Goal: Task Accomplishment & Management: Use online tool/utility

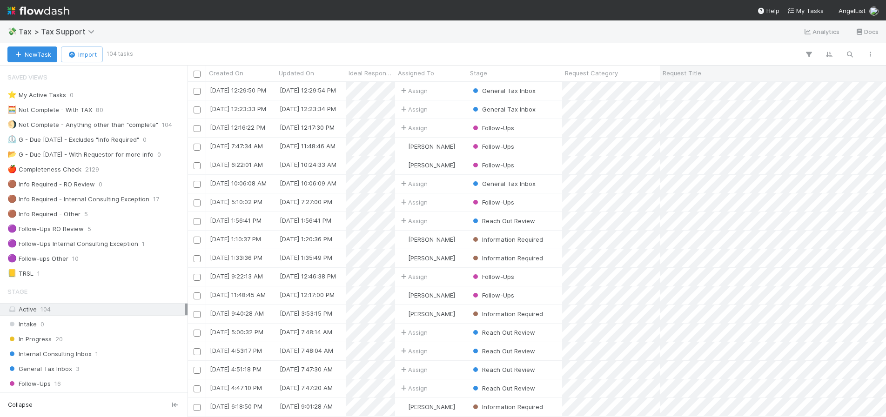
scroll to position [328, 691]
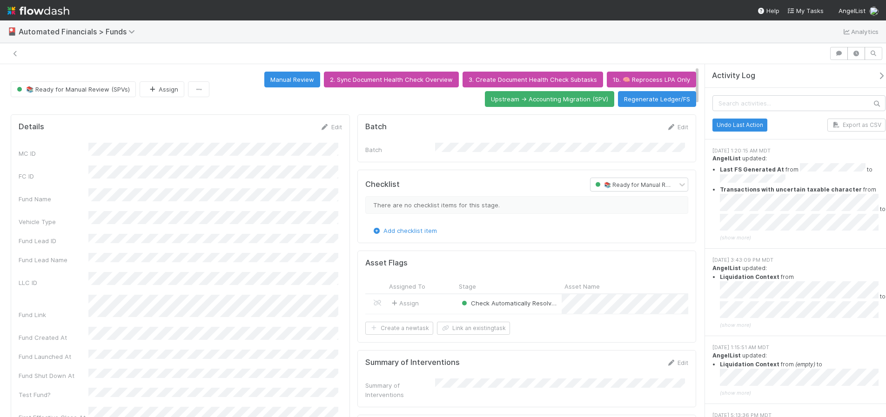
scroll to position [14, 0]
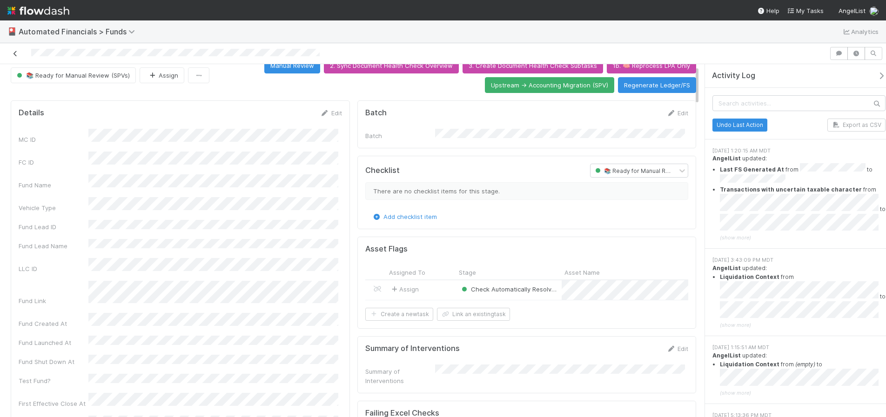
click at [16, 53] on icon at bounding box center [15, 54] width 9 height 6
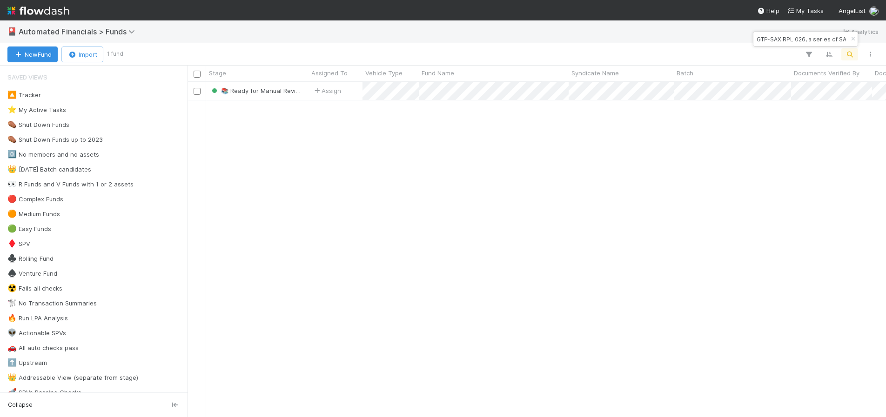
scroll to position [328, 691]
click at [854, 38] on icon "button" at bounding box center [852, 39] width 9 height 6
click at [851, 52] on icon "button" at bounding box center [849, 54] width 9 height 8
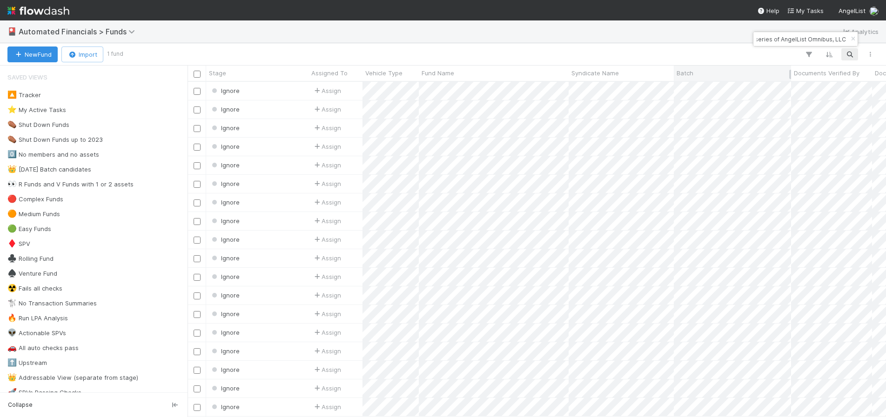
scroll to position [0, 0]
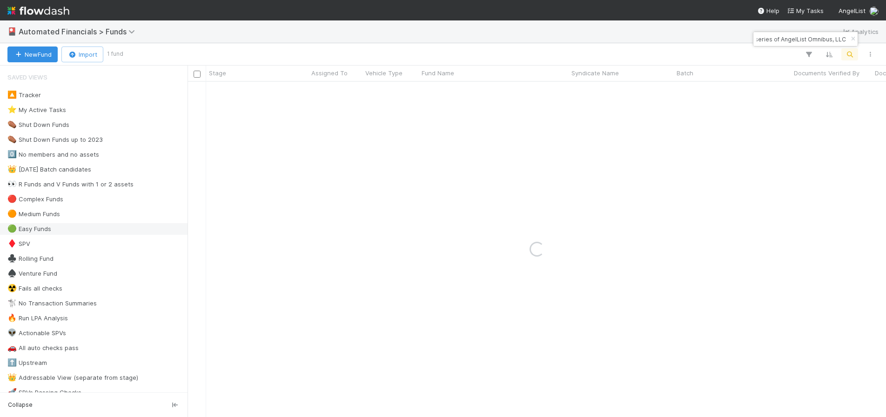
type input "A-ANI-16-Fund, a series of AngelList Omnibus, LLC"
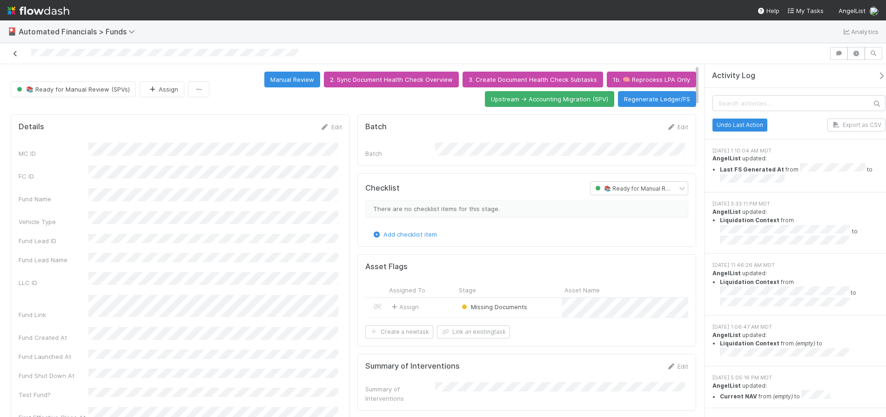
click at [13, 53] on icon at bounding box center [15, 54] width 9 height 6
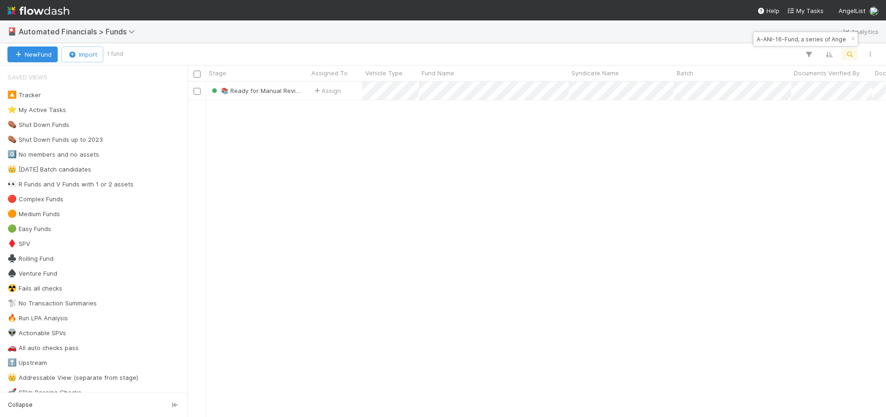
scroll to position [328, 691]
click at [854, 37] on icon "button" at bounding box center [852, 39] width 9 height 6
click at [849, 53] on icon "button" at bounding box center [849, 54] width 9 height 8
type input "A-KAY-28-Fund, a series of AngelList Omnibus, LLC"
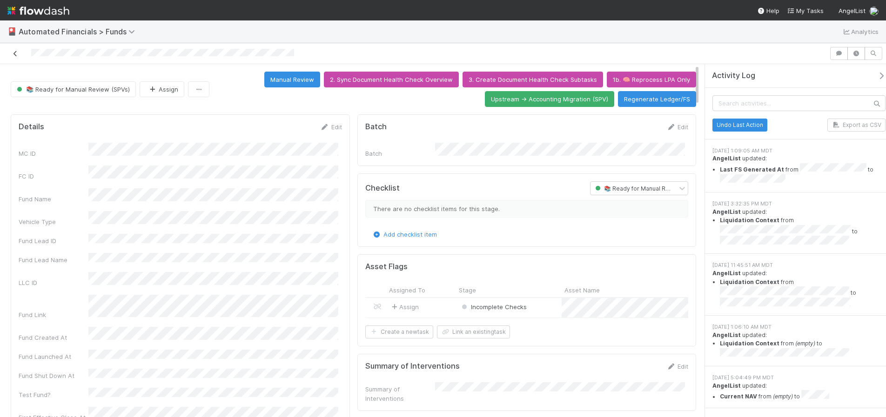
click at [16, 52] on icon at bounding box center [15, 54] width 9 height 6
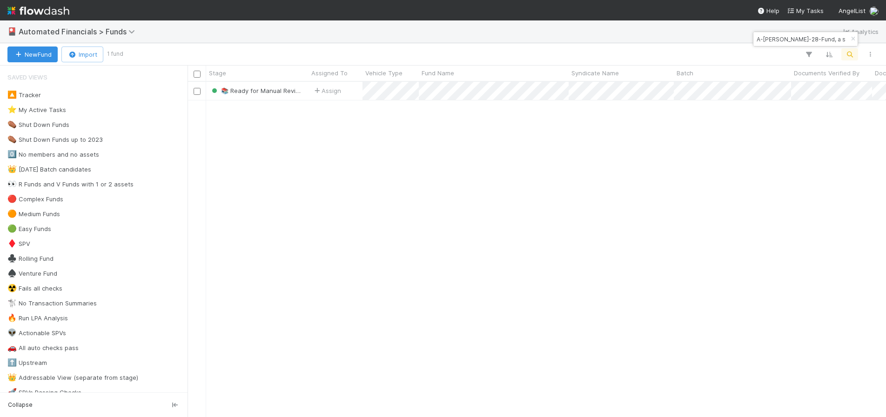
scroll to position [328, 691]
click at [852, 38] on icon "button" at bounding box center [852, 39] width 9 height 6
click at [852, 56] on icon "button" at bounding box center [849, 54] width 9 height 8
type input "IN-0204 Fund I AL Vehicle, a series of Sajid Rahman Angel Funds, LP"
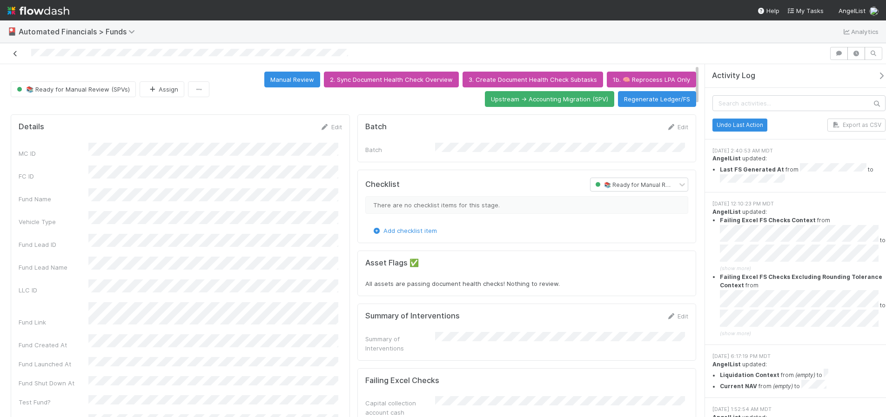
click at [17, 54] on icon at bounding box center [15, 54] width 9 height 6
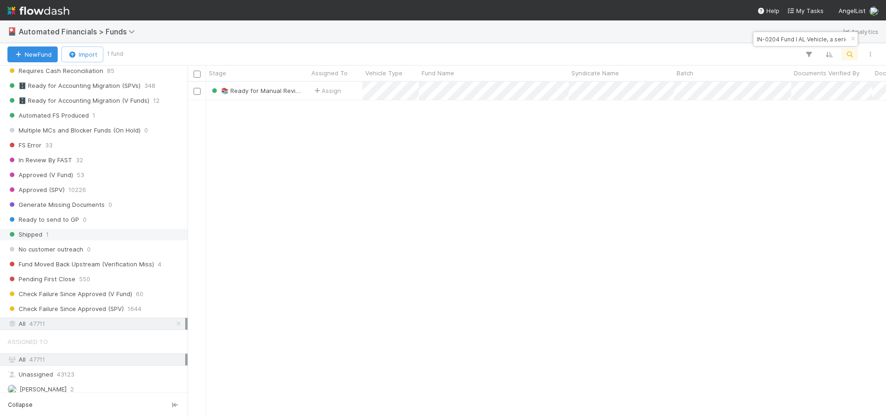
scroll to position [1044, 0]
click at [107, 306] on span "Check Failure Since Approved (SPV)" at bounding box center [65, 308] width 116 height 12
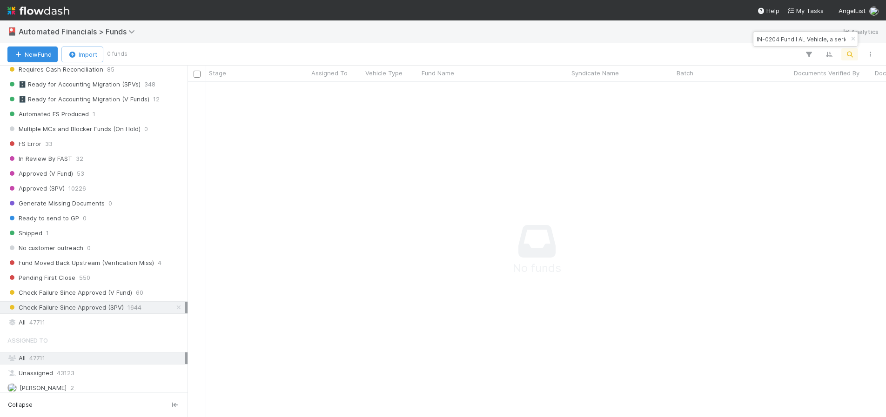
scroll to position [321, 691]
click at [849, 40] on icon "button" at bounding box center [852, 39] width 9 height 6
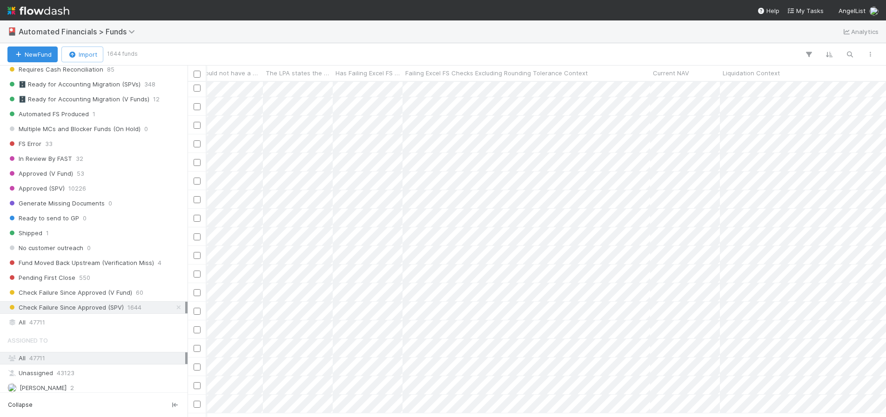
scroll to position [3841, 12030]
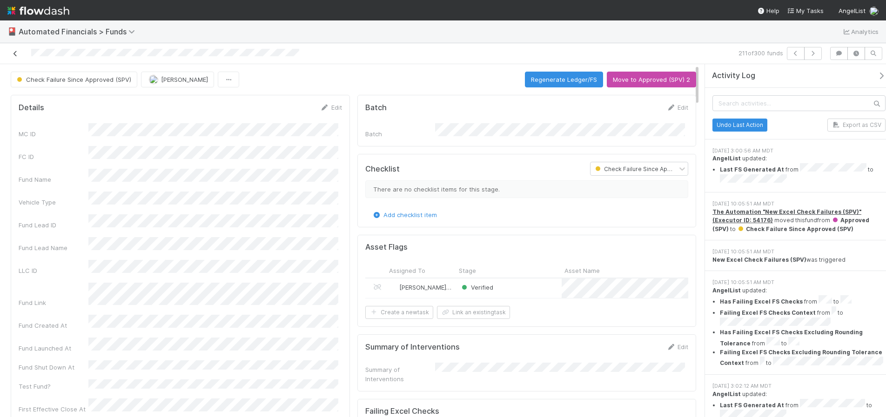
click at [14, 54] on icon at bounding box center [15, 54] width 9 height 6
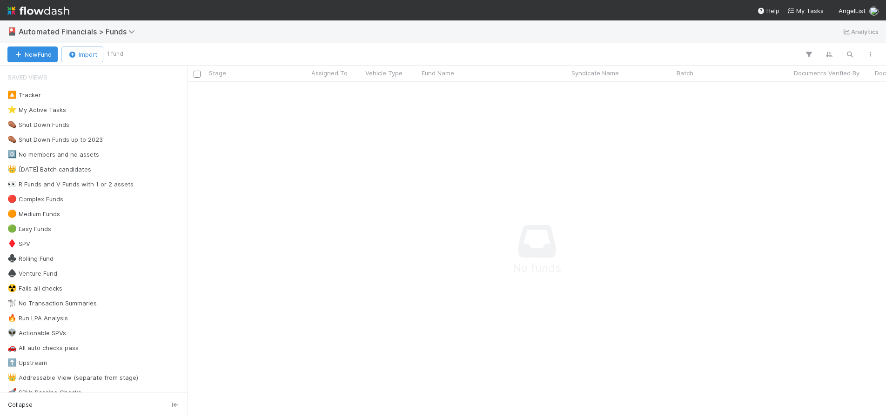
scroll to position [321, 691]
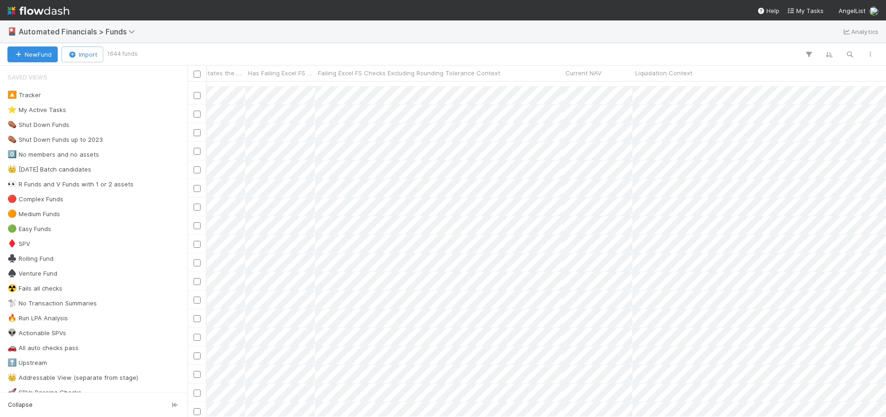
scroll to position [123, 12125]
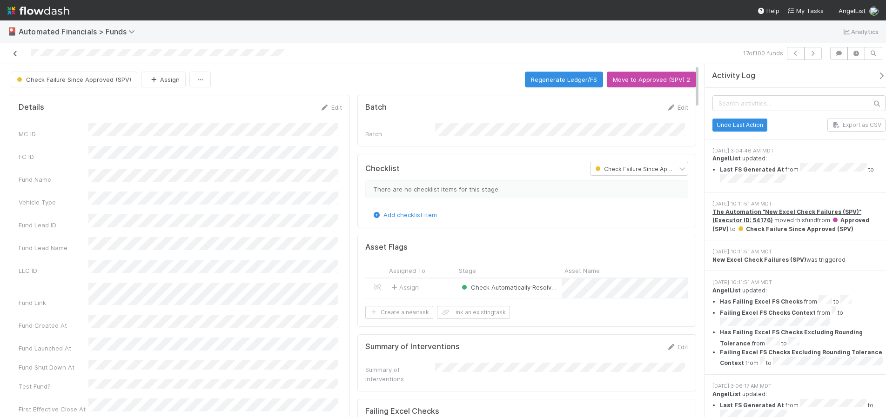
click at [14, 53] on icon at bounding box center [15, 54] width 9 height 6
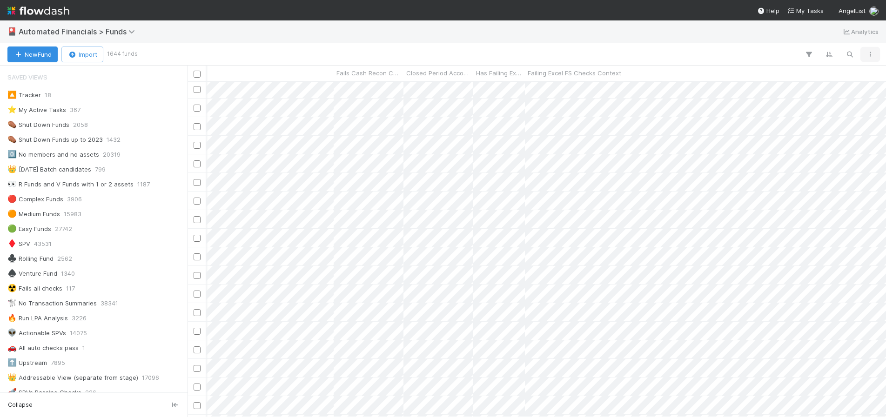
click at [869, 56] on icon "button" at bounding box center [869, 55] width 9 height 6
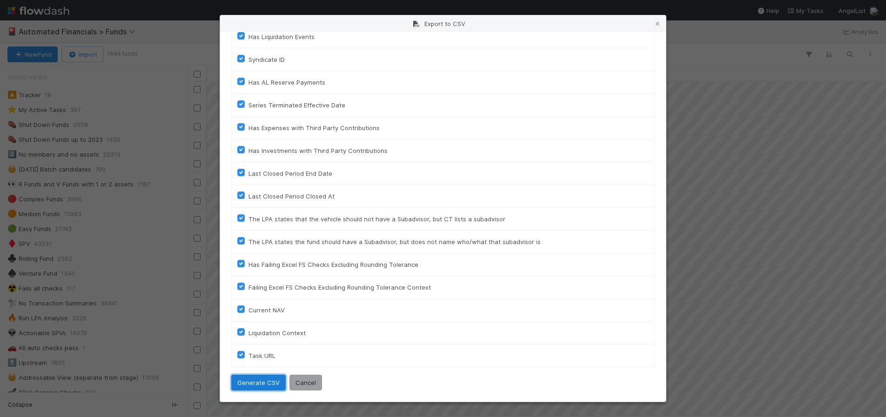
click at [257, 383] on button "Generate CSV" at bounding box center [258, 383] width 54 height 16
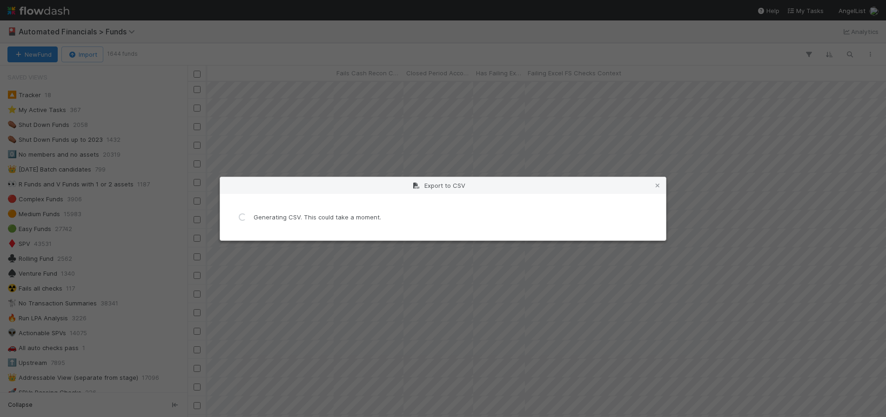
click at [580, 188] on div "Export to CSV" at bounding box center [443, 185] width 446 height 17
click at [658, 187] on icon at bounding box center [657, 186] width 9 height 6
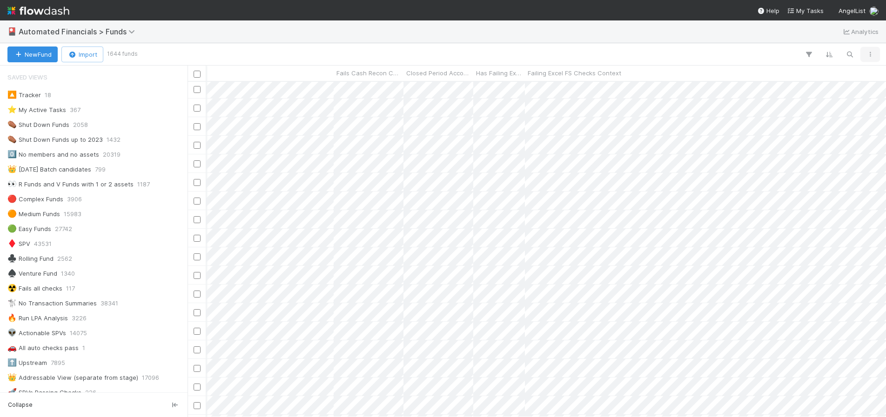
click at [869, 54] on icon "button" at bounding box center [869, 55] width 9 height 6
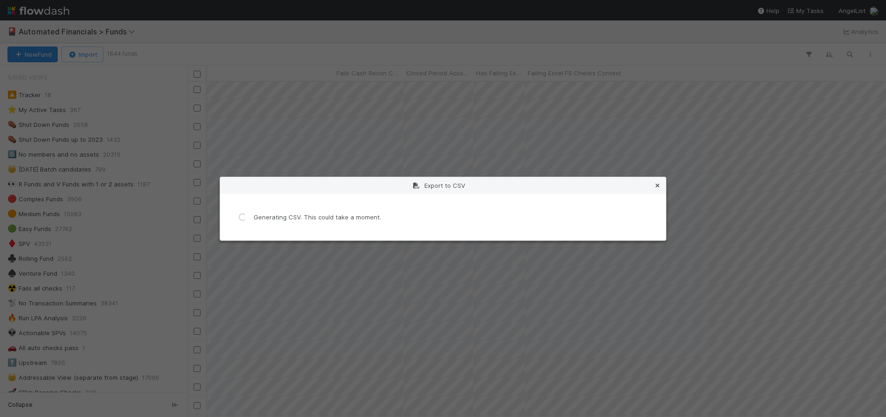
click at [659, 187] on icon at bounding box center [657, 186] width 9 height 6
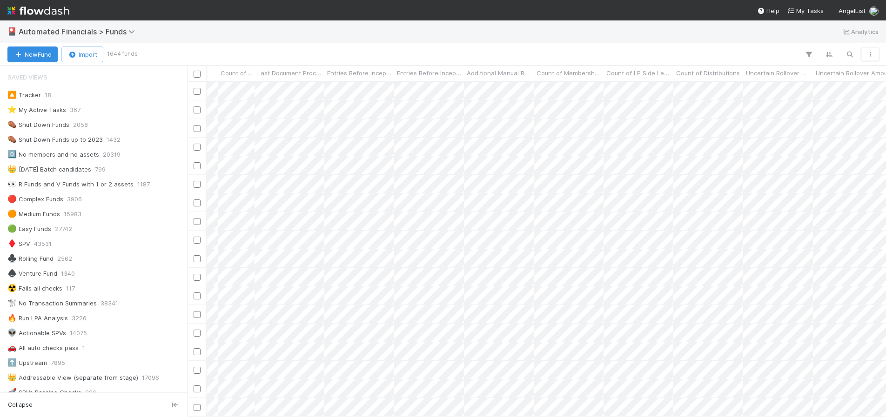
scroll to position [0, 9197]
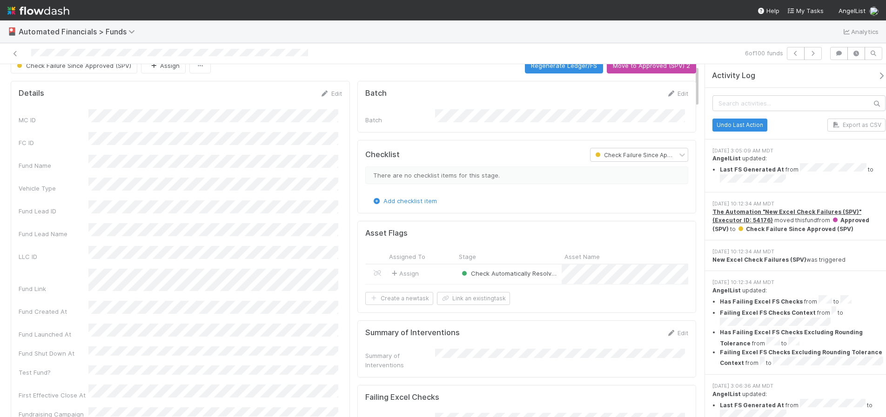
scroll to position [8, 0]
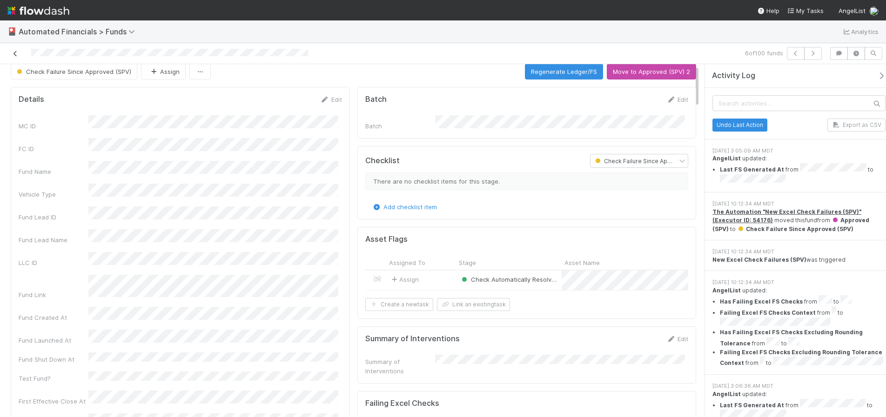
click at [15, 54] on icon at bounding box center [15, 54] width 9 height 6
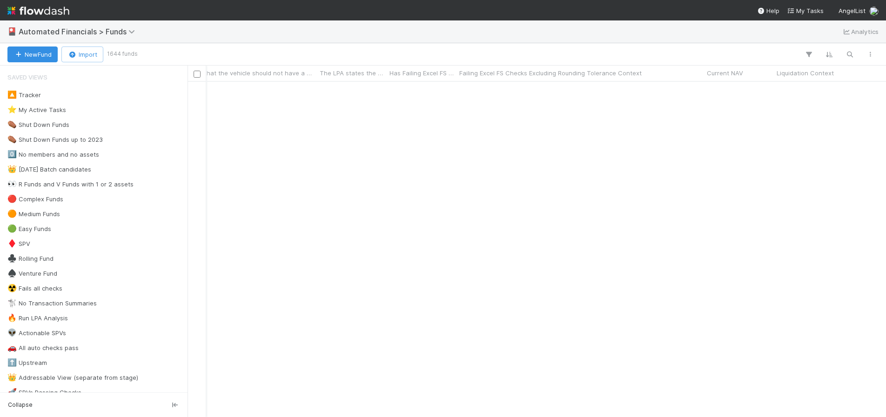
scroll to position [0, 11976]
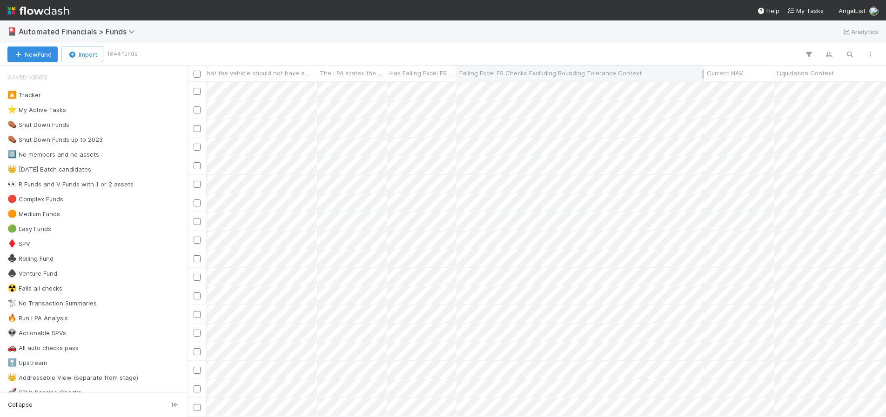
click at [637, 73] on span "Failing Excel FS Checks Excluding Rounding Tolerance Context" at bounding box center [550, 72] width 182 height 9
click at [515, 89] on div "Sort A → Z" at bounding box center [513, 91] width 106 height 14
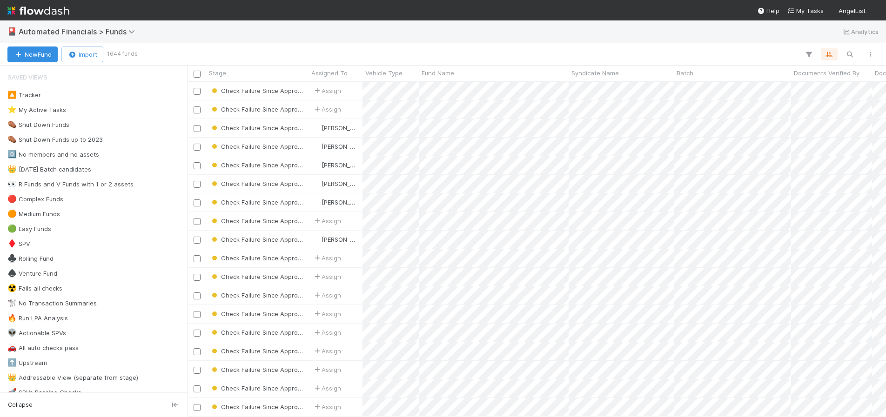
scroll to position [328, 691]
click at [873, 57] on button "button" at bounding box center [869, 54] width 17 height 12
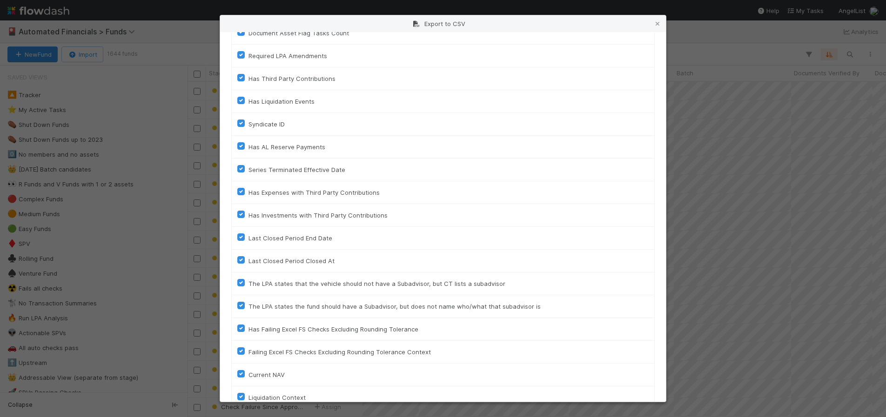
scroll to position [2085, 0]
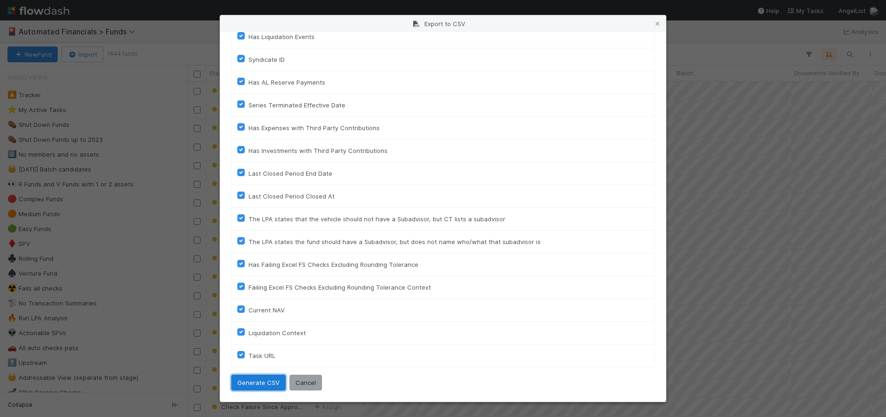
click at [260, 383] on button "Generate CSV" at bounding box center [258, 383] width 54 height 16
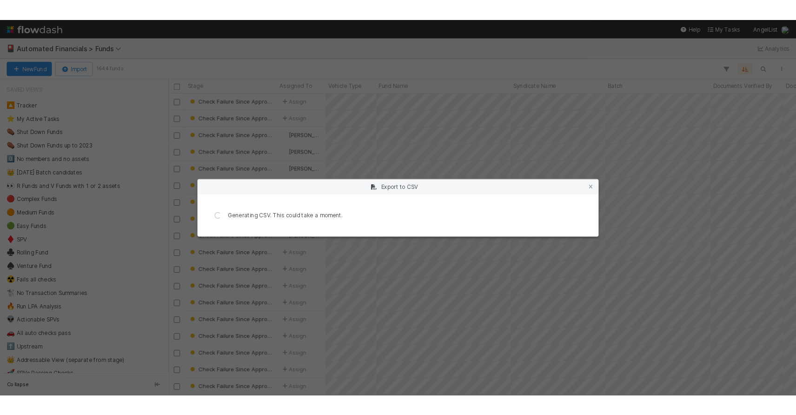
scroll to position [0, 0]
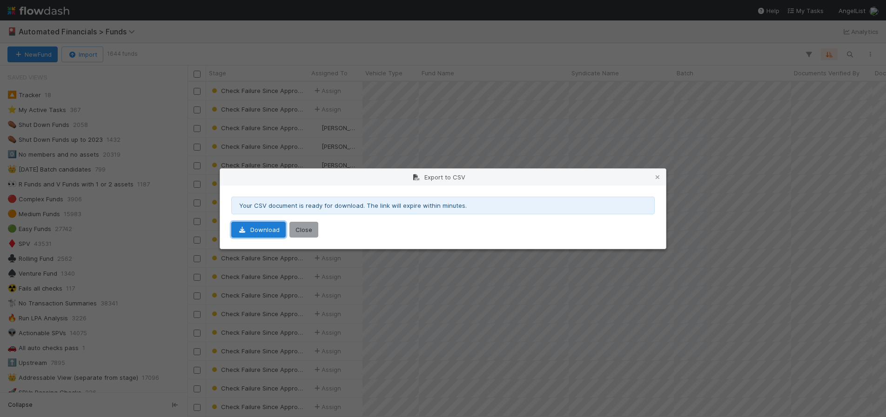
click at [269, 233] on link "Download" at bounding box center [258, 230] width 54 height 16
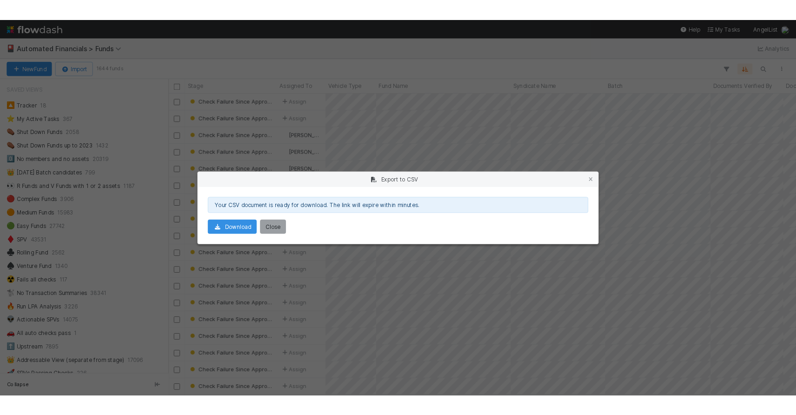
scroll to position [326, 602]
